Goal: Transaction & Acquisition: Download file/media

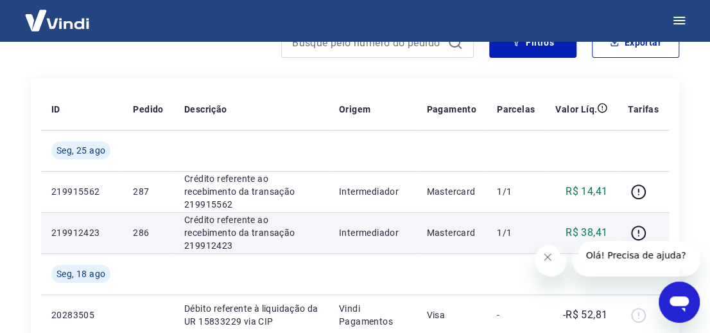
scroll to position [116, 0]
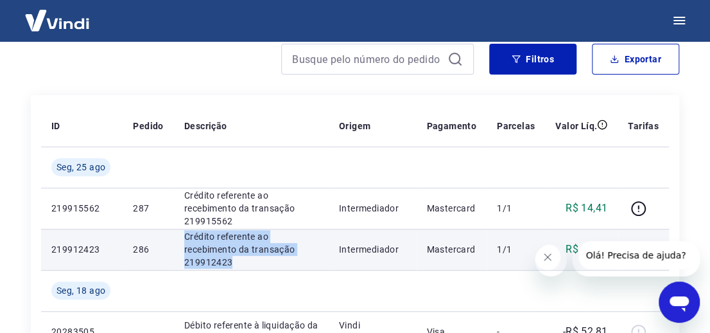
drag, startPoint x: 183, startPoint y: 239, endPoint x: 236, endPoint y: 268, distance: 60.4
click at [236, 268] on p "Crédito referente ao recebimento da transação 219912423" at bounding box center [251, 249] width 134 height 39
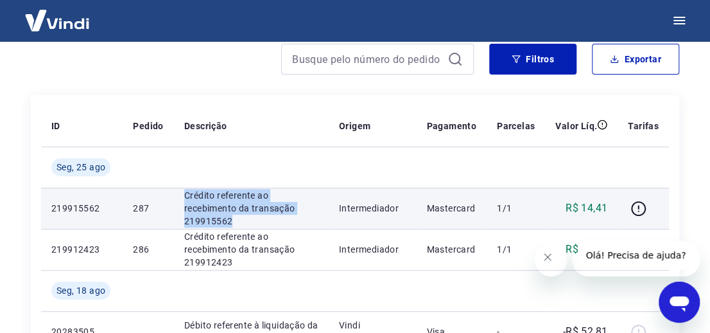
drag, startPoint x: 182, startPoint y: 198, endPoint x: 232, endPoint y: 221, distance: 54.3
click at [232, 221] on p "Crédito referente ao recebimento da transação 219915562" at bounding box center [251, 208] width 134 height 39
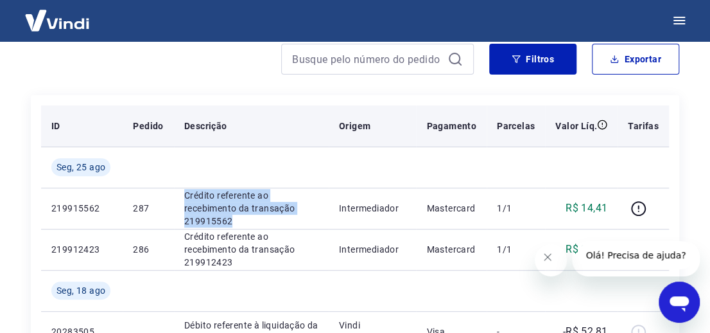
copy p "Crédito referente ao recebimento da transação 219915562"
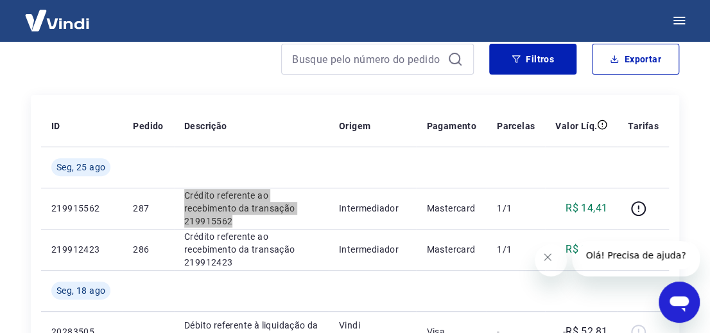
click at [544, 259] on button "Fechar mensagem da empresa" at bounding box center [548, 257] width 26 height 26
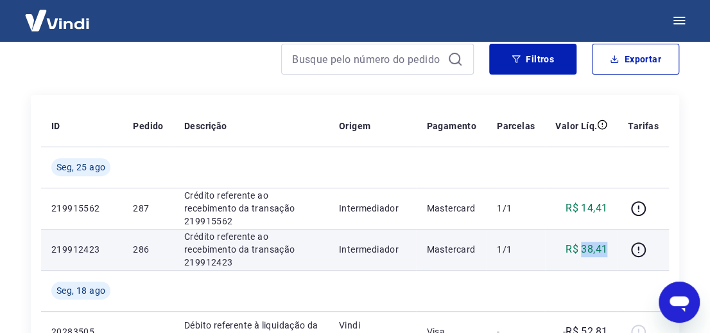
drag, startPoint x: 583, startPoint y: 247, endPoint x: 608, endPoint y: 251, distance: 24.7
click at [608, 251] on p "R$ 38,41" at bounding box center [587, 248] width 42 height 15
copy p "38,41"
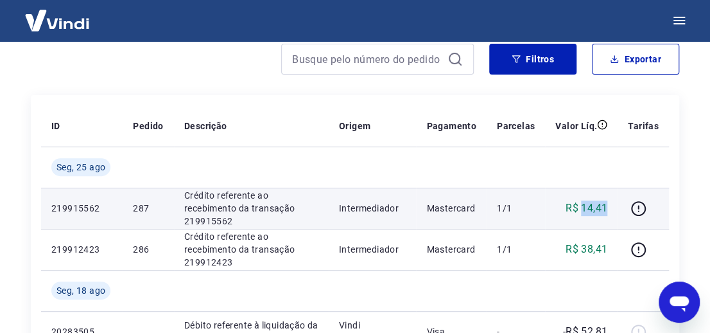
drag, startPoint x: 584, startPoint y: 207, endPoint x: 608, endPoint y: 207, distance: 23.8
click at [608, 207] on p "R$ 14,41" at bounding box center [587, 207] width 42 height 15
copy p "14,41"
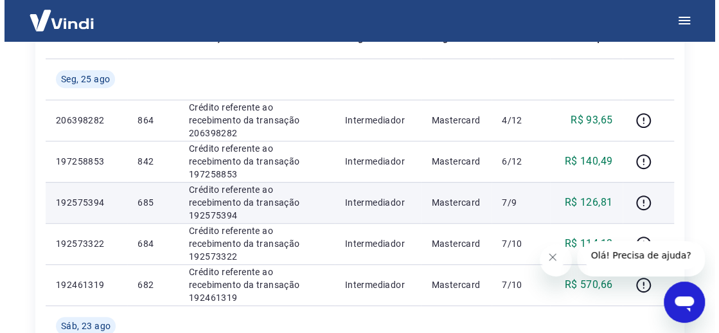
scroll to position [116, 0]
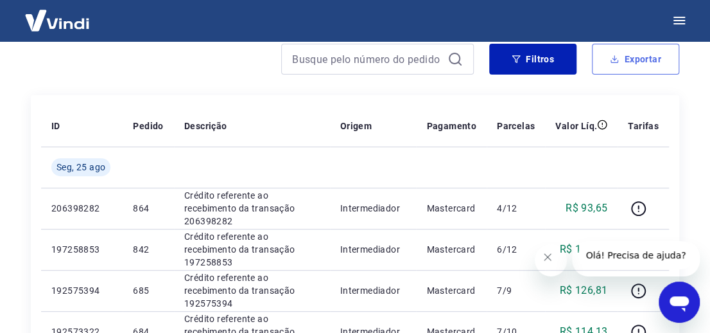
click at [647, 66] on button "Exportar" at bounding box center [635, 59] width 87 height 31
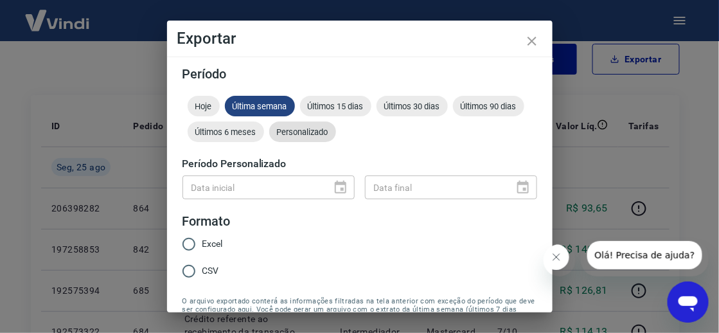
click at [336, 137] on span "Personalizado" at bounding box center [302, 132] width 67 height 10
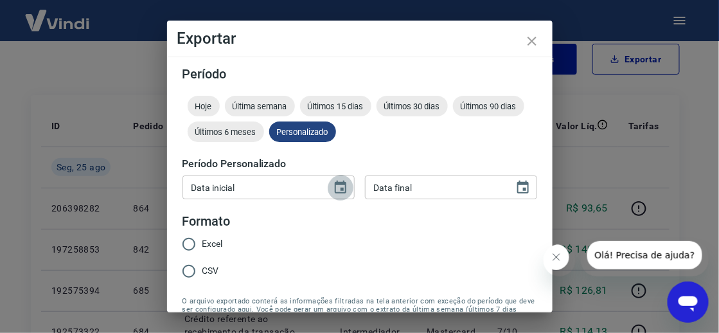
click at [335, 184] on icon "Choose date" at bounding box center [341, 186] width 12 height 13
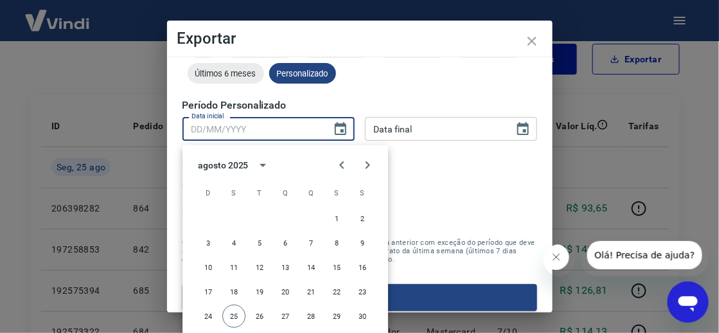
scroll to position [59, 0]
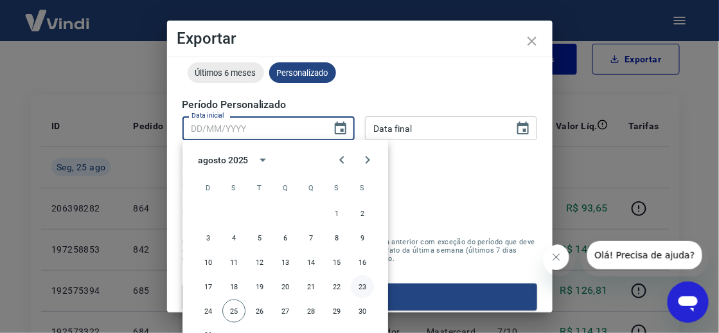
click at [358, 285] on button "23" at bounding box center [362, 286] width 23 height 23
type input "23/08/2025"
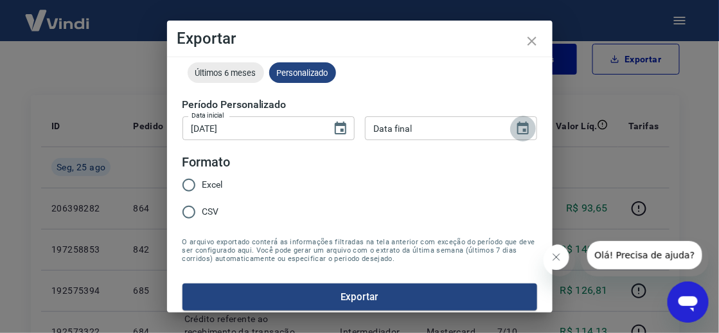
click at [517, 128] on icon "Choose date" at bounding box center [523, 127] width 12 height 13
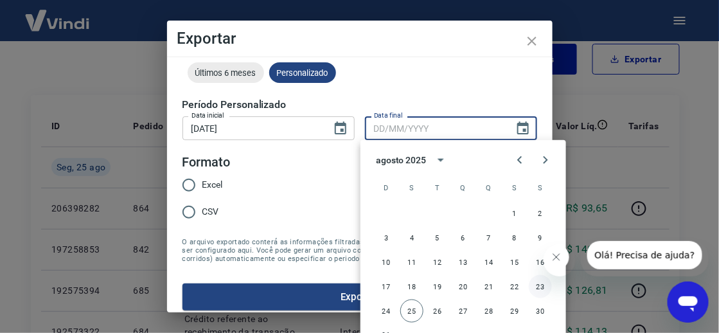
click at [538, 286] on button "23" at bounding box center [540, 286] width 23 height 23
type input "23/08/2025"
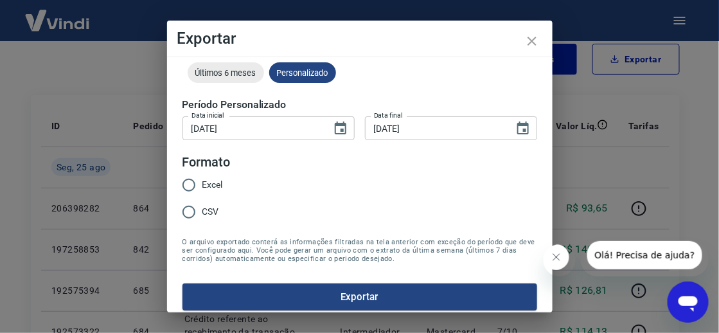
click at [191, 185] on input "Excel" at bounding box center [188, 184] width 27 height 27
radio input "true"
click at [403, 301] on button "Exportar" at bounding box center [359, 296] width 355 height 27
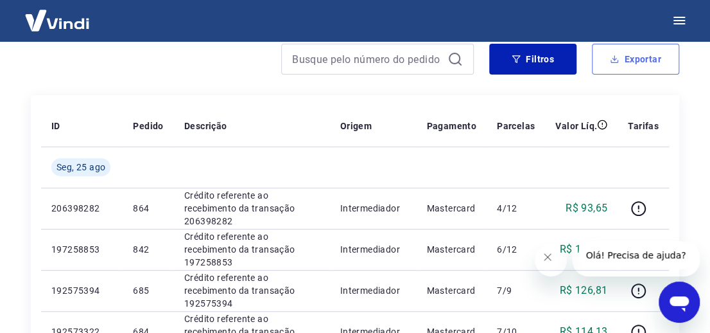
click at [636, 62] on button "Exportar" at bounding box center [635, 59] width 87 height 31
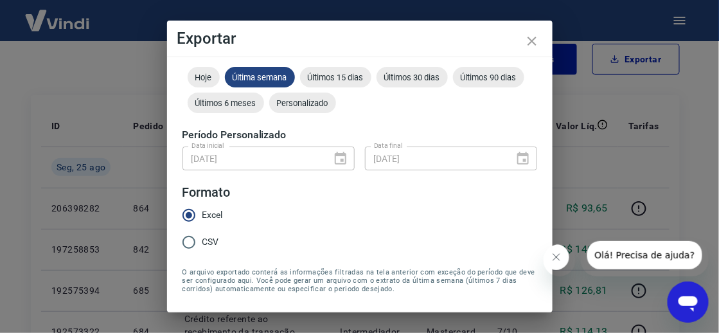
scroll to position [0, 0]
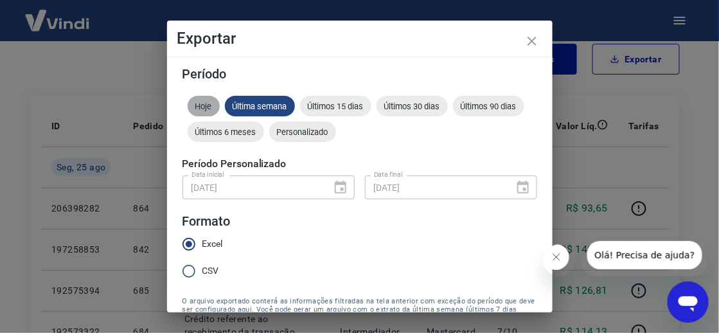
click at [203, 112] on div "Hoje" at bounding box center [204, 106] width 32 height 21
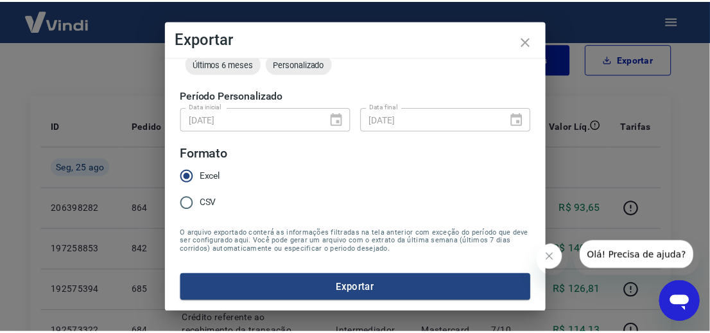
scroll to position [80, 0]
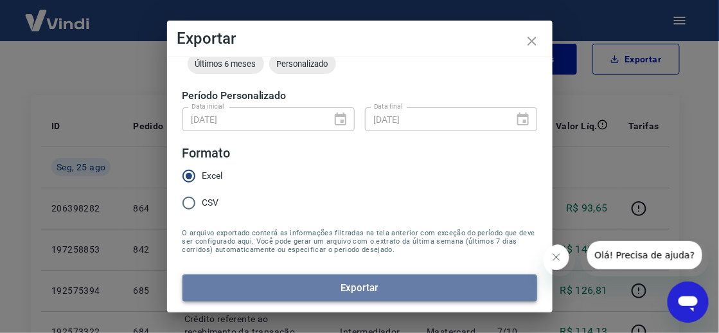
click at [391, 288] on button "Exportar" at bounding box center [359, 287] width 355 height 27
